Goal: Transaction & Acquisition: Purchase product/service

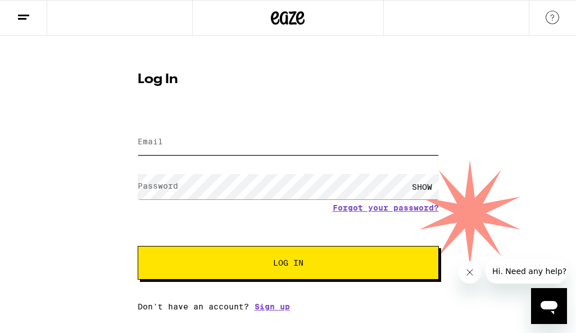
type input "marystasilli@gmail.com"
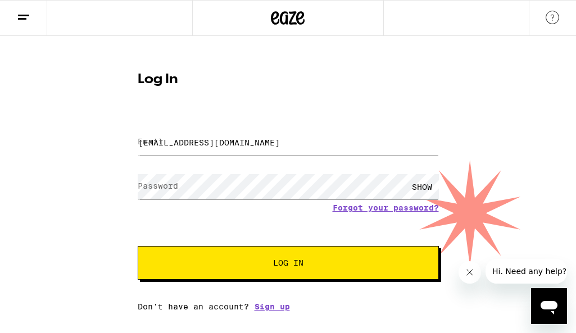
click at [246, 277] on button "Log In" at bounding box center [288, 263] width 301 height 34
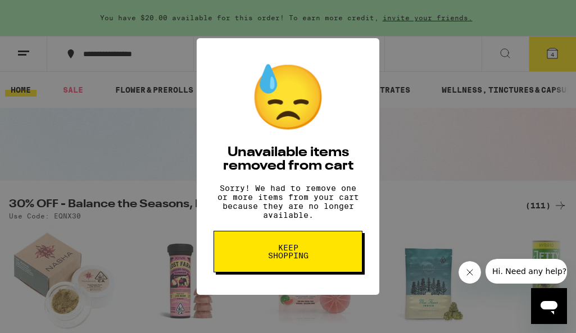
click at [245, 271] on button "Keep Shopping" at bounding box center [288, 252] width 149 height 42
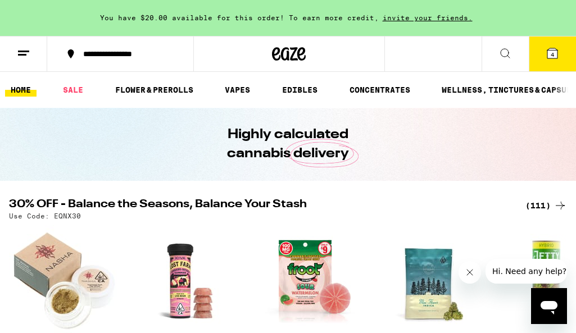
click at [549, 58] on icon at bounding box center [552, 53] width 10 height 10
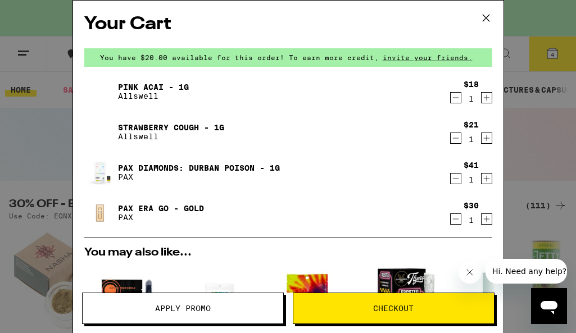
click at [454, 219] on icon "Decrement" at bounding box center [455, 219] width 6 height 0
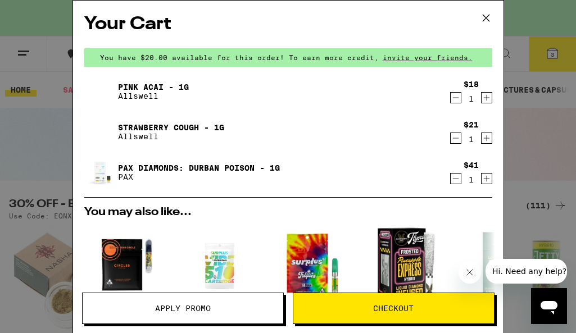
click at [488, 178] on icon "Increment" at bounding box center [487, 178] width 10 height 13
click at [454, 139] on icon "Decrement" at bounding box center [456, 138] width 10 height 13
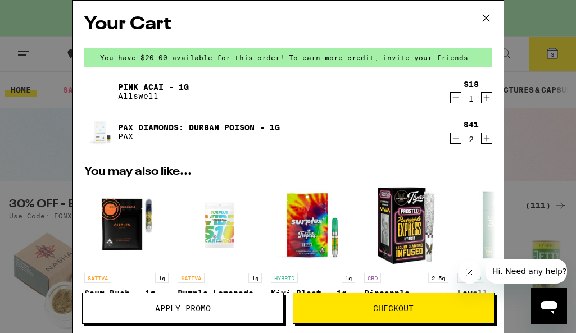
click at [488, 97] on icon "Increment" at bounding box center [487, 97] width 10 height 13
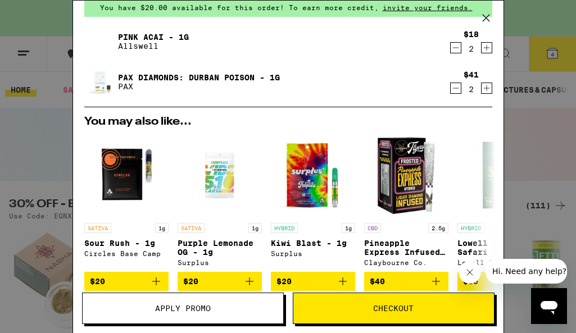
scroll to position [2, 0]
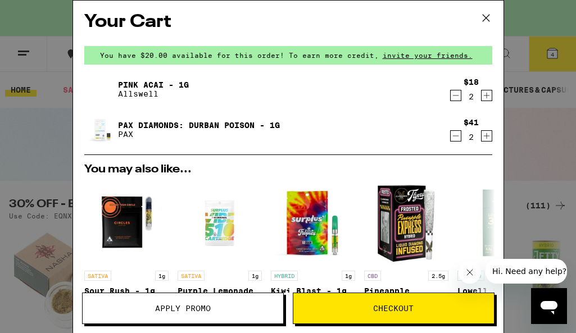
click at [34, 145] on div "Your Cart You have $20.00 available for this order! To earn more credit, invite…" at bounding box center [288, 166] width 576 height 333
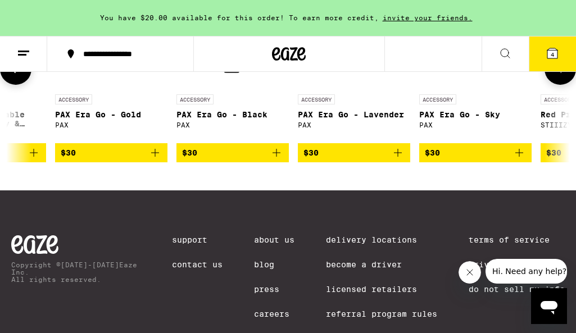
scroll to position [0, 2028]
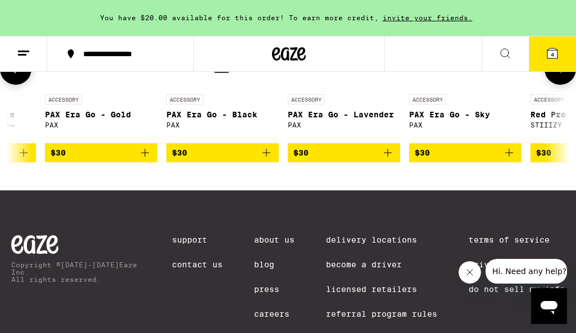
click at [390, 160] on icon "Add to bag" at bounding box center [387, 152] width 13 height 13
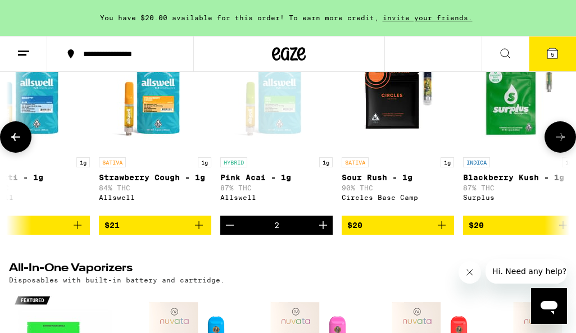
scroll to position [0, 164]
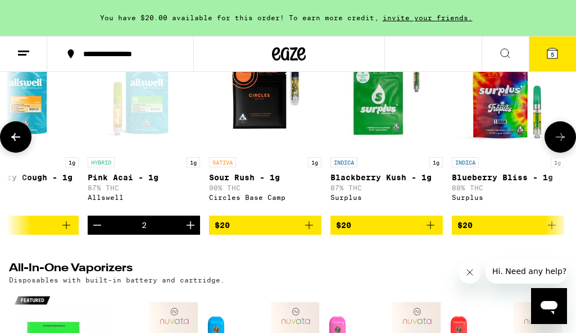
click at [306, 232] on icon "Add to bag" at bounding box center [308, 225] width 13 height 13
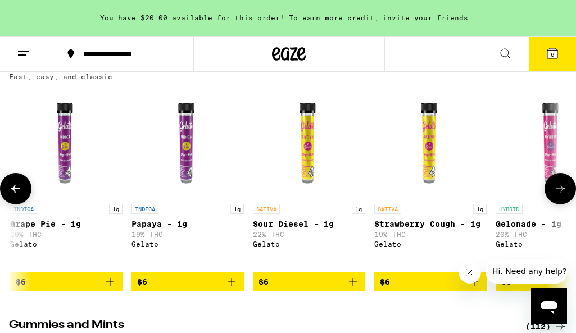
scroll to position [0, 0]
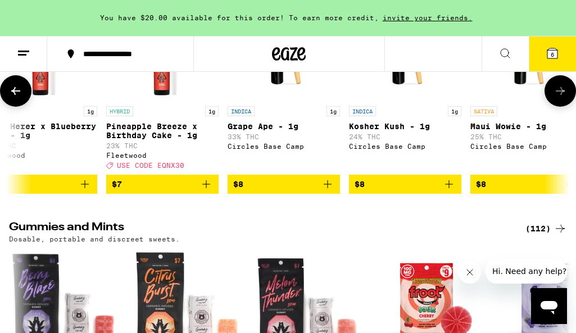
click at [206, 191] on icon "Add to bag" at bounding box center [206, 184] width 13 height 13
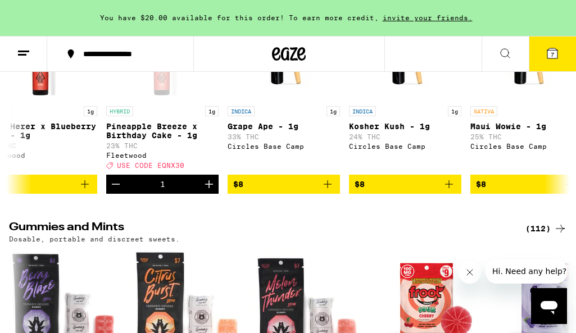
click at [562, 62] on button "7" at bounding box center [552, 54] width 47 height 35
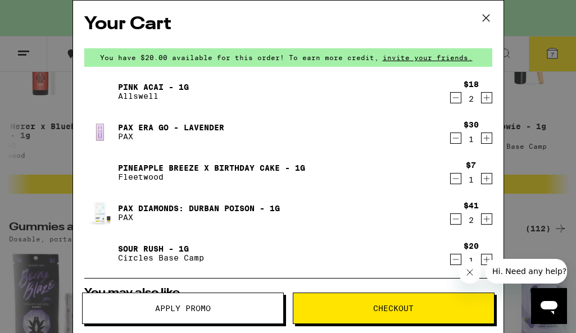
click at [489, 98] on icon "Increment" at bounding box center [487, 97] width 10 height 13
click at [487, 99] on icon "Increment" at bounding box center [487, 97] width 10 height 13
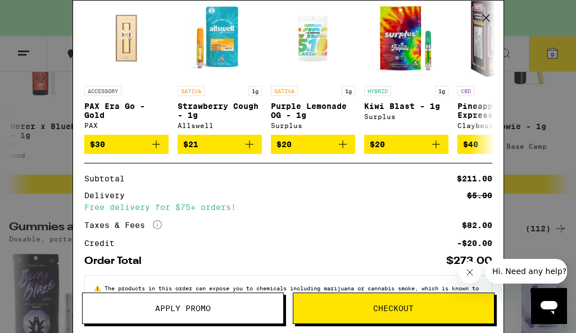
scroll to position [313, 0]
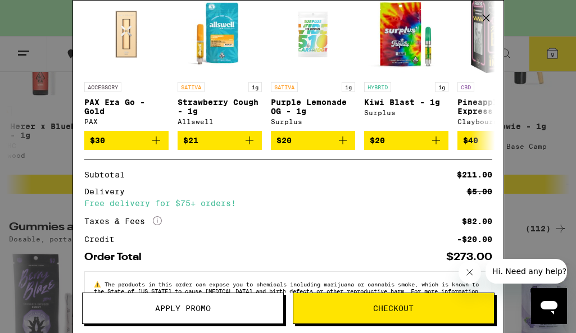
click at [375, 310] on span "Checkout" at bounding box center [393, 309] width 40 height 8
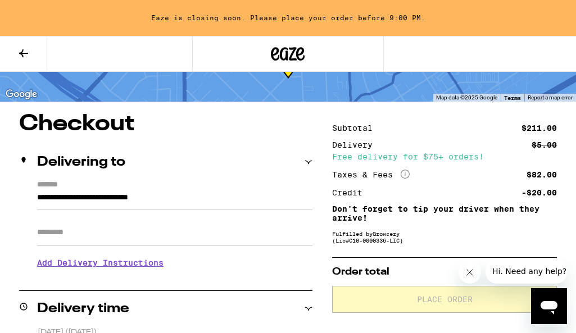
scroll to position [67, 0]
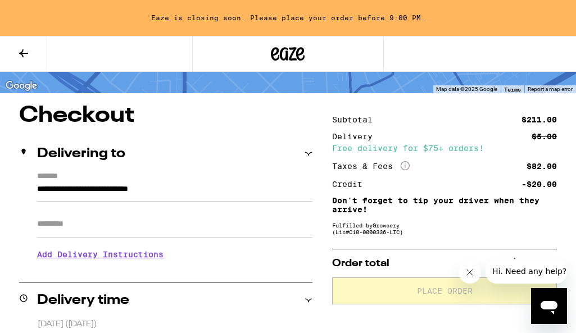
click at [135, 234] on input "Apt/Suite" at bounding box center [174, 224] width 275 height 27
type input "*"
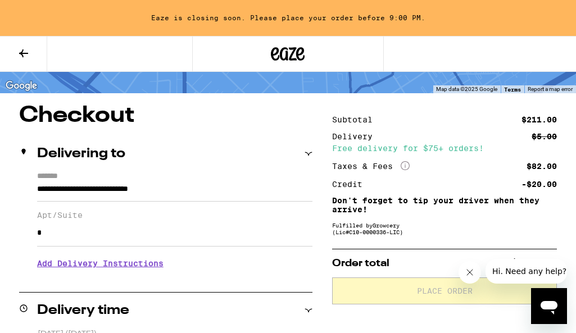
click at [130, 268] on h3 "Add Delivery Instructions" at bounding box center [174, 264] width 275 height 26
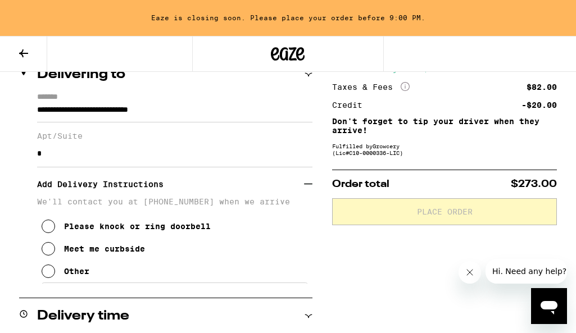
scroll to position [222, 0]
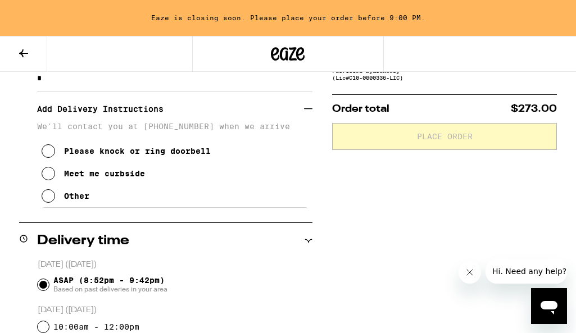
click at [55, 202] on button "Other" at bounding box center [66, 196] width 48 height 22
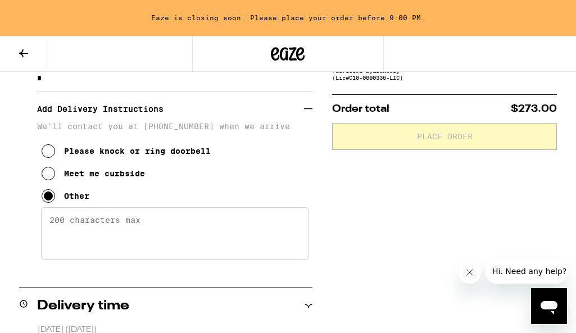
click at [109, 242] on textarea "Enter any other delivery instructions you want driver to know" at bounding box center [175, 233] width 268 height 53
paste textarea "I live in the [GEOGRAPHIC_DATA]. Walk halfway down drive, turn left between the…"
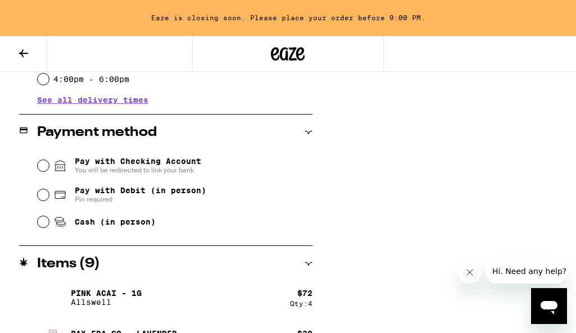
scroll to position [604, 0]
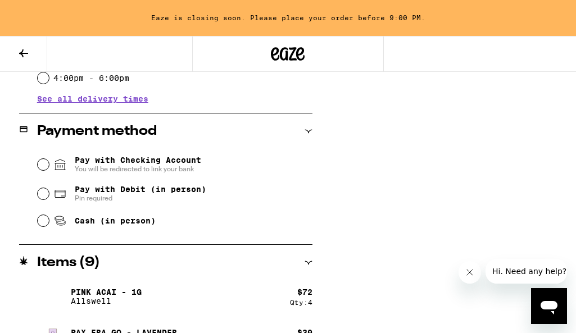
type textarea "I live in the [GEOGRAPHIC_DATA]. Walk halfway down drive, turn left between the…"
click at [43, 195] on input "Pay with Debit (in person) Pin required" at bounding box center [43, 193] width 11 height 11
radio input "true"
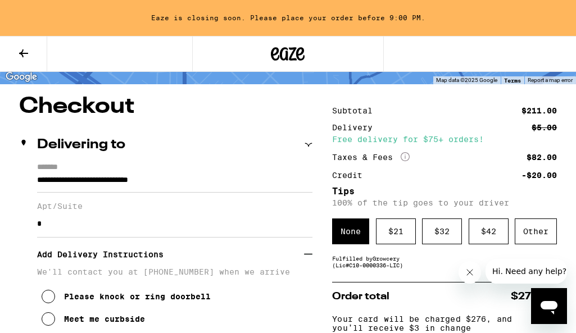
scroll to position [120, 0]
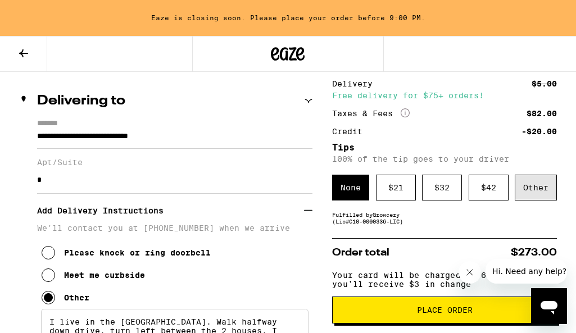
click at [549, 196] on div "Other" at bounding box center [536, 188] width 42 height 26
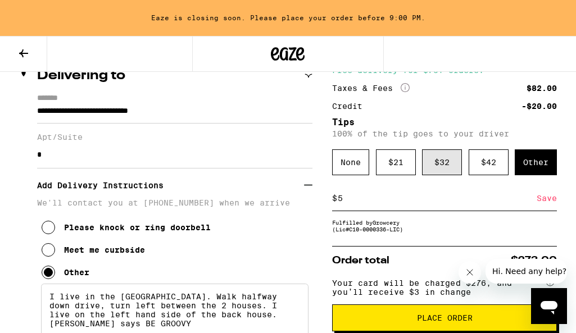
scroll to position [150, 0]
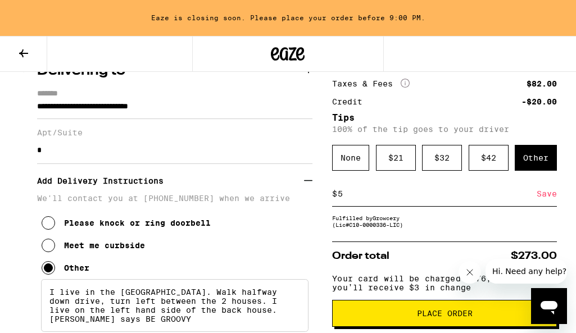
type input "5"
click at [543, 196] on div "Save" at bounding box center [547, 194] width 20 height 25
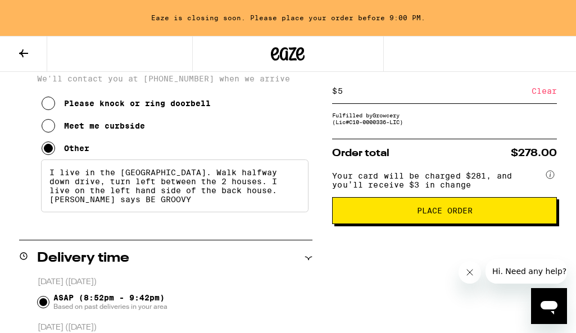
scroll to position [273, 0]
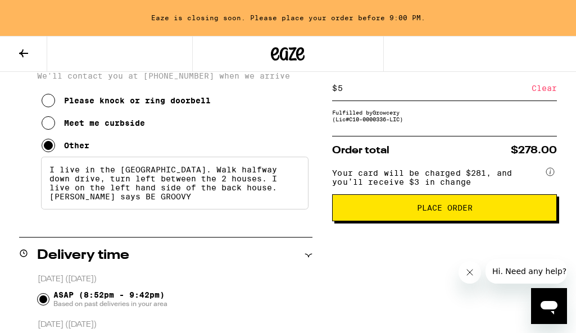
click at [461, 221] on button "Place Order" at bounding box center [444, 207] width 225 height 27
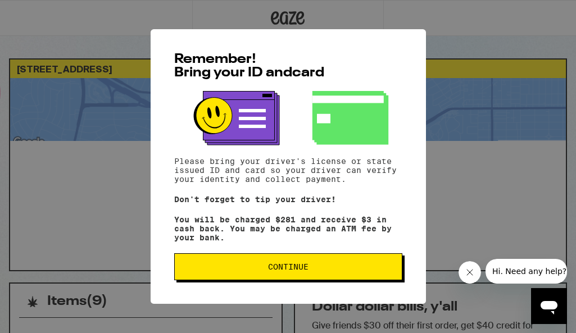
click at [316, 271] on span "Continue" at bounding box center [288, 267] width 209 height 8
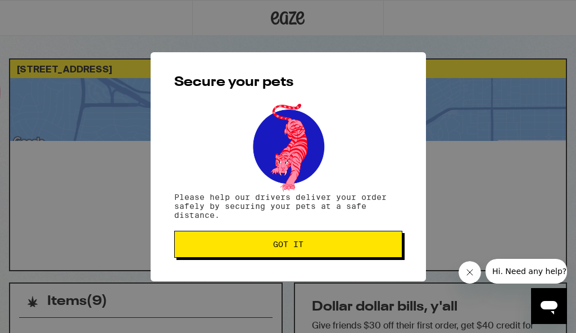
click at [298, 246] on span "Got it" at bounding box center [288, 245] width 30 height 8
